Goal: Task Accomplishment & Management: Manage account settings

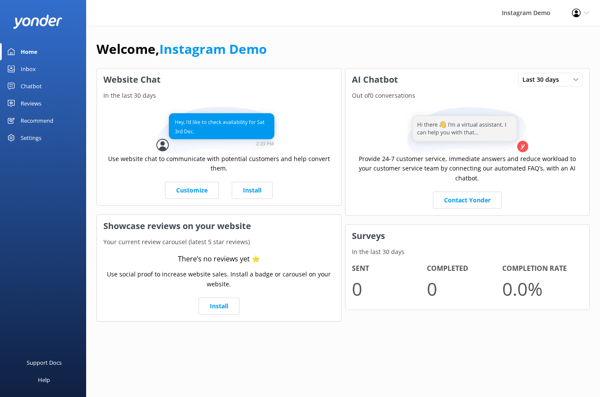
click at [29, 70] on div "Inbox" at bounding box center [28, 68] width 15 height 17
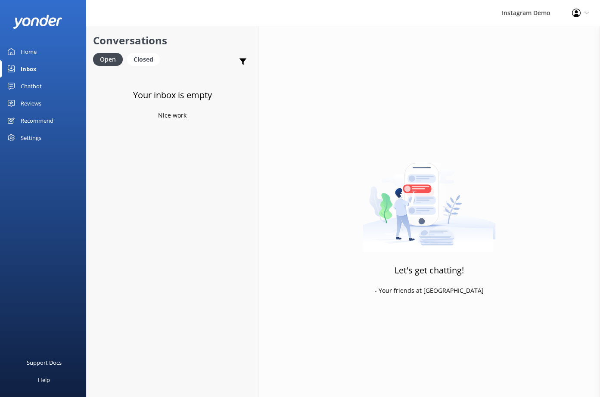
click at [37, 137] on div "Settings" at bounding box center [31, 137] width 21 height 17
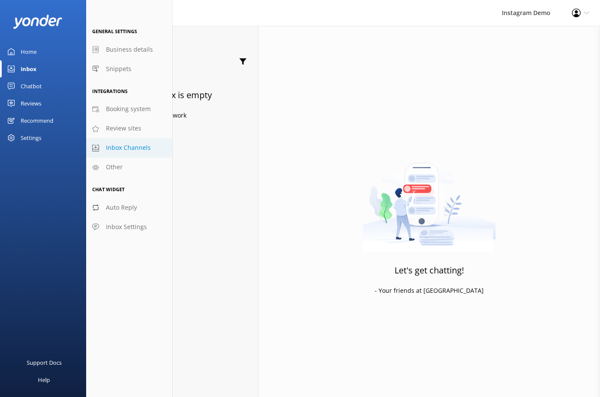
click at [126, 149] on span "Inbox Channels" at bounding box center [128, 147] width 45 height 9
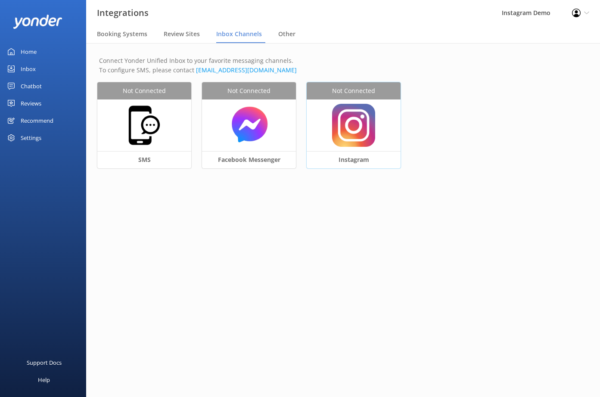
click at [377, 128] on div at bounding box center [354, 125] width 94 height 52
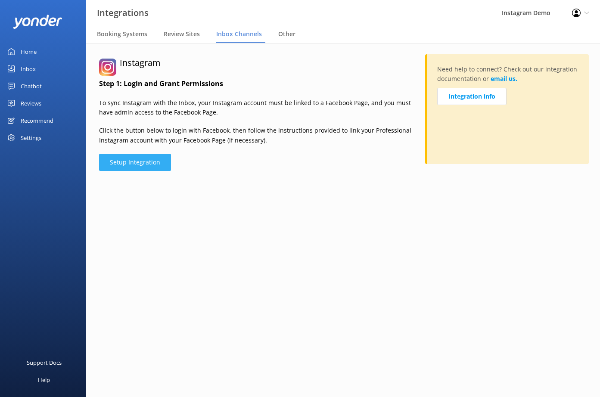
click at [143, 163] on button "Setup Integration" at bounding box center [135, 162] width 72 height 17
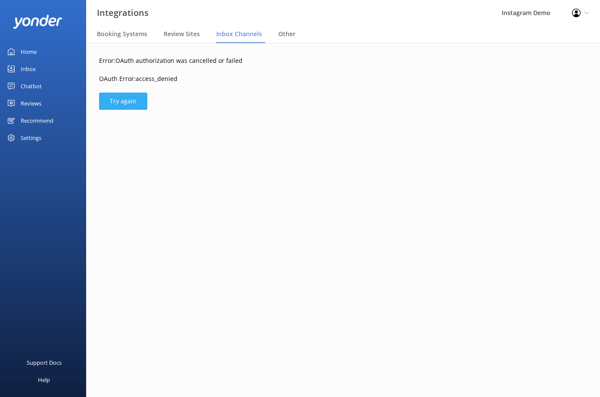
click at [121, 101] on button "Try again" at bounding box center [123, 101] width 48 height 17
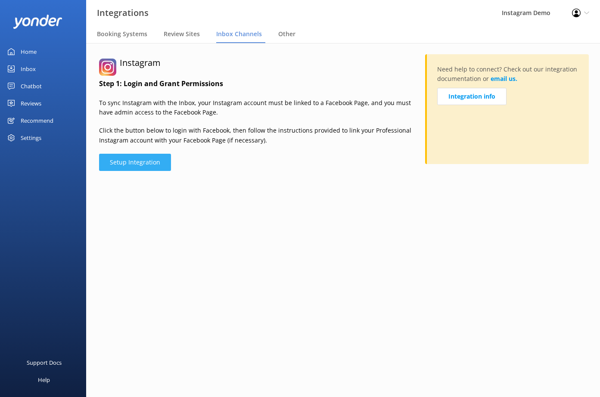
click at [124, 162] on button "Setup Integration" at bounding box center [135, 162] width 72 height 17
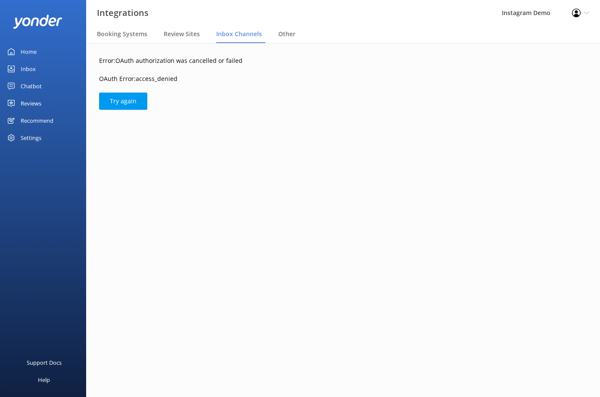
click at [231, 198] on main "Error: OAuth authorization was cancelled or failed OAuth Error: access_denied T…" at bounding box center [343, 220] width 514 height 354
